Goal: Task Accomplishment & Management: Use online tool/utility

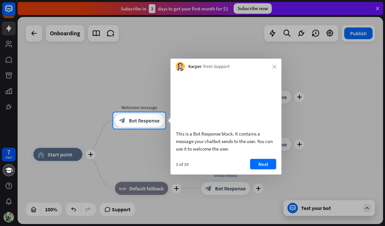
click at [264, 169] on button "Next" at bounding box center [263, 164] width 26 height 10
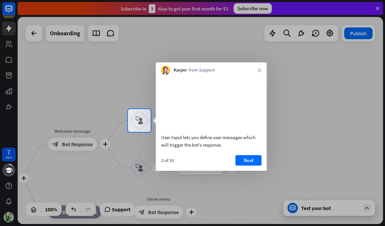
click at [248, 165] on button "Next" at bounding box center [249, 160] width 26 height 10
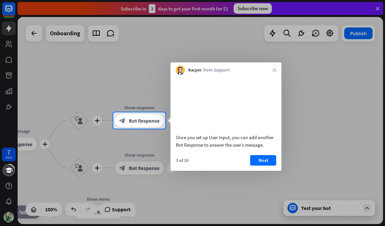
click at [272, 165] on button "Next" at bounding box center [263, 160] width 26 height 10
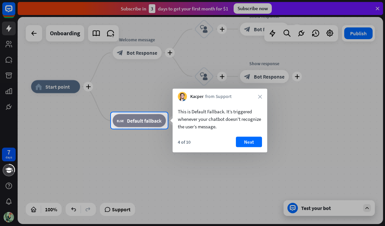
click at [244, 144] on button "Next" at bounding box center [249, 142] width 26 height 10
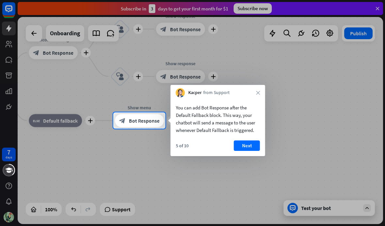
click at [249, 147] on button "Next" at bounding box center [247, 145] width 26 height 10
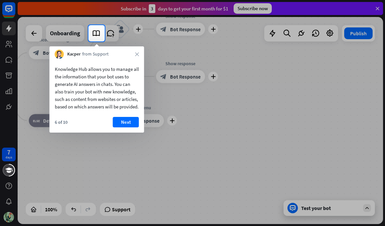
click at [135, 54] on icon "close" at bounding box center [137, 54] width 4 height 4
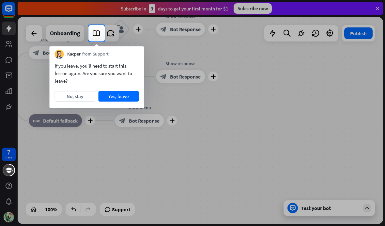
click at [87, 100] on button "No, stay" at bounding box center [75, 96] width 40 height 10
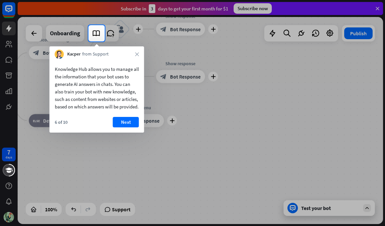
click at [121, 127] on button "Next" at bounding box center [126, 122] width 26 height 10
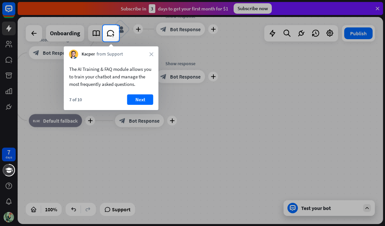
click at [150, 58] on div "Kacper from Support close" at bounding box center [111, 52] width 95 height 12
click at [374, 8] on div at bounding box center [192, 12] width 385 height 25
click at [139, 96] on button "Next" at bounding box center [140, 99] width 26 height 10
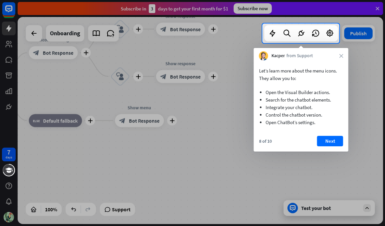
click at [332, 140] on button "Next" at bounding box center [330, 141] width 26 height 10
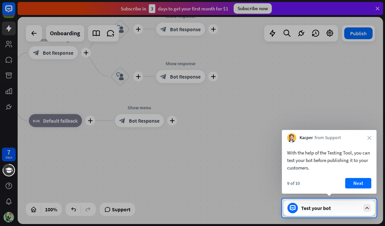
click at [355, 178] on button "Next" at bounding box center [358, 183] width 26 height 10
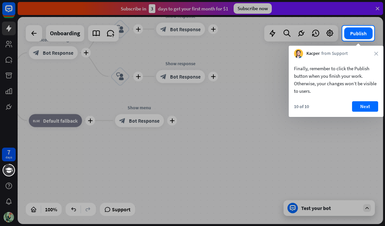
click at [368, 108] on button "Next" at bounding box center [365, 106] width 26 height 10
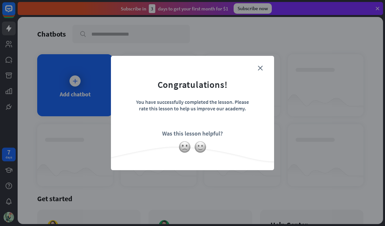
click at [194, 147] on img at bounding box center [200, 147] width 12 height 12
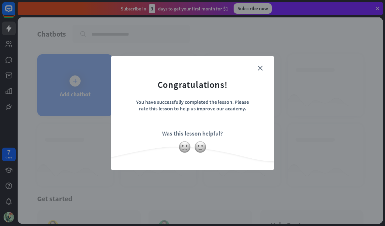
click at [184, 150] on img at bounding box center [184, 147] width 12 height 12
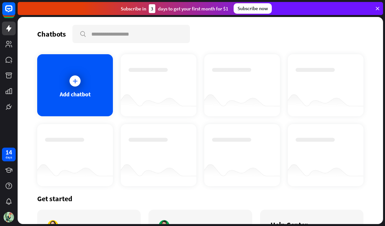
click at [70, 87] on div at bounding box center [75, 81] width 16 height 16
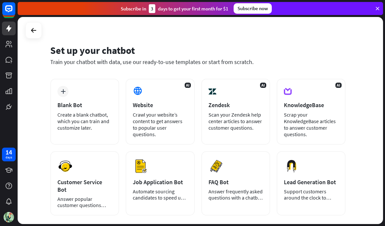
scroll to position [4, 0]
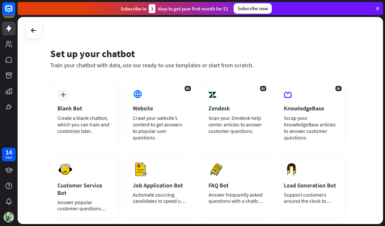
click at [11, 65] on link at bounding box center [9, 60] width 14 height 14
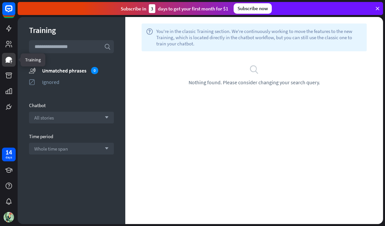
click at [0, 0] on icon at bounding box center [0, 0] width 0 height 0
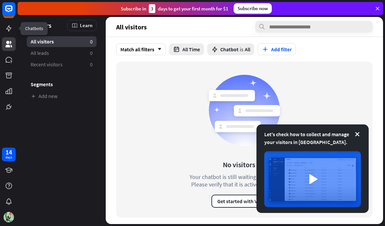
click at [0, 0] on icon at bounding box center [0, 0] width 0 height 0
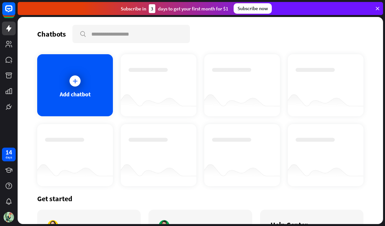
click at [78, 94] on div "Add chatbot" at bounding box center [75, 94] width 31 height 8
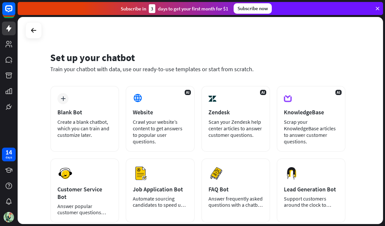
click at [132, 136] on div "AI Website Crawl your website’s content to get answers to popular user question…" at bounding box center [160, 119] width 69 height 66
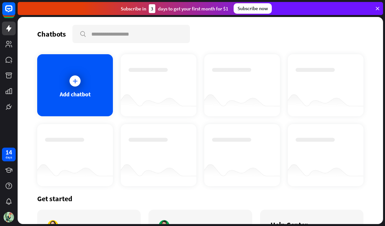
click at [73, 93] on div "Add chatbot" at bounding box center [75, 94] width 31 height 8
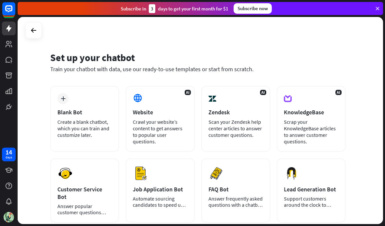
click at [55, 183] on div "Preview Customer Service Bot Answer popular customer questions 24/7." at bounding box center [84, 190] width 69 height 64
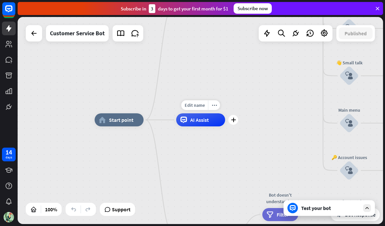
click at [184, 121] on icon at bounding box center [183, 119] width 7 height 7
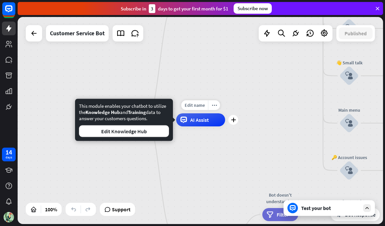
click at [107, 133] on button "Edit Knowledge Hub" at bounding box center [124, 131] width 90 height 12
